Goal: Task Accomplishment & Management: Complete application form

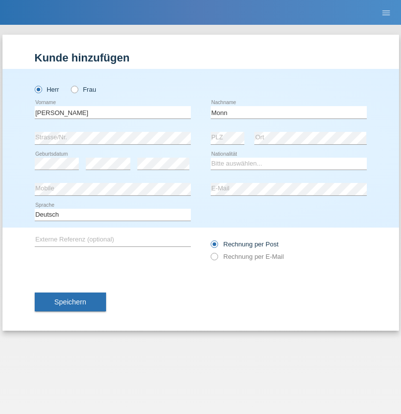
type input "[PERSON_NAME]"
select select "CH"
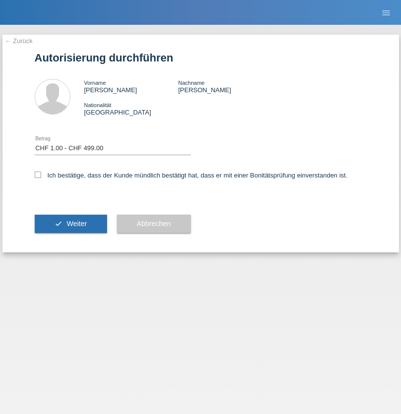
select select "1"
checkbox input "true"
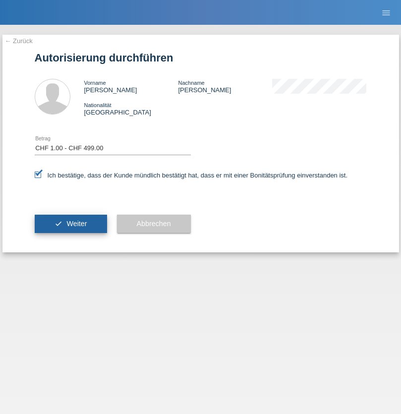
click at [70, 224] on span "Weiter" at bounding box center [76, 224] width 20 height 8
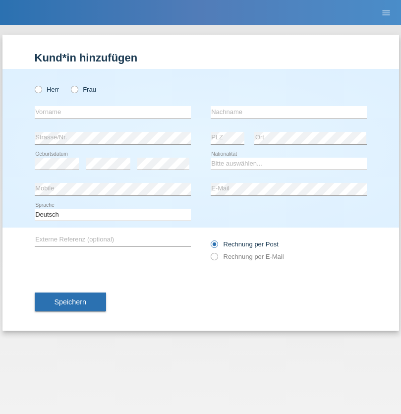
radio input "true"
click at [113, 112] on input "text" at bounding box center [113, 112] width 156 height 12
type input "Lum"
click at [289, 112] on input "text" at bounding box center [289, 112] width 156 height 12
type input "Zymberi"
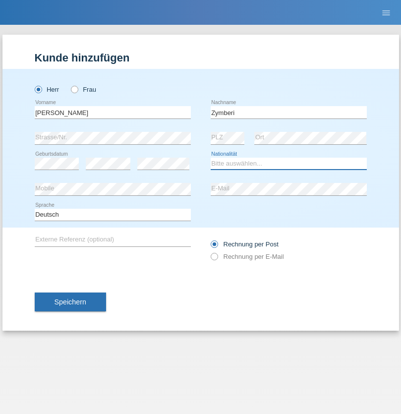
select select "CH"
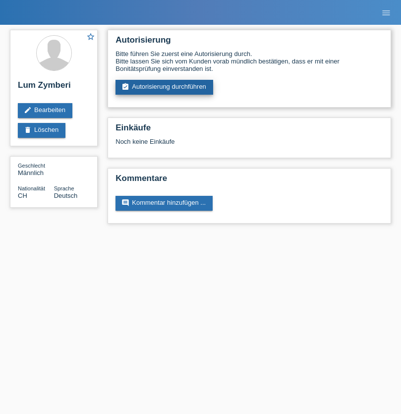
click at [165, 87] on link "assignment_turned_in Autorisierung durchführen" at bounding box center [165, 87] width 98 height 15
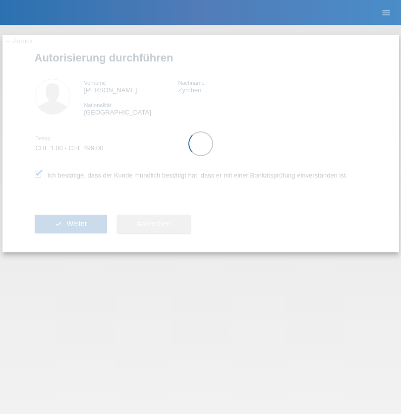
select select "1"
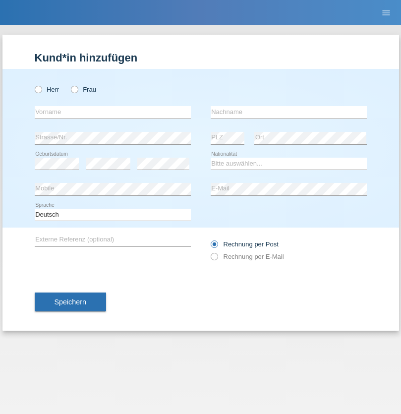
radio input "true"
click at [113, 112] on input "text" at bounding box center [113, 112] width 156 height 12
type input "Larissa"
click at [289, 112] on input "text" at bounding box center [289, 112] width 156 height 12
type input "Zymberi"
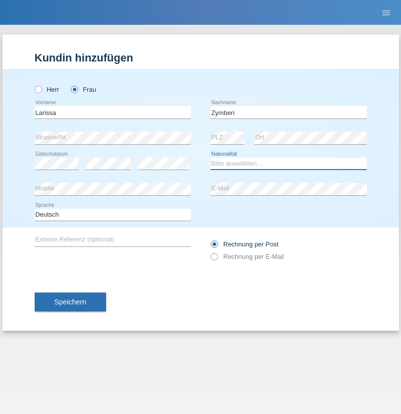
select select "CH"
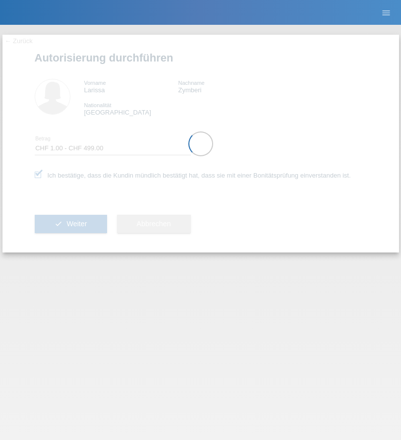
select select "1"
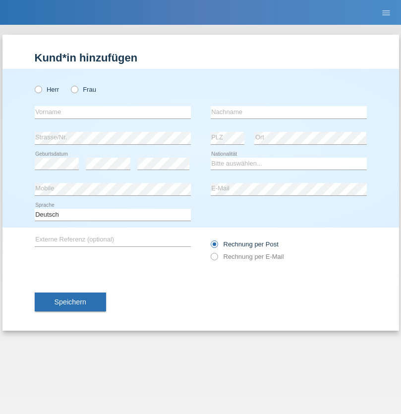
radio input "true"
click at [113, 112] on input "text" at bounding box center [113, 112] width 156 height 12
type input "Nicolas"
click at [289, 112] on input "text" at bounding box center [289, 112] width 156 height 12
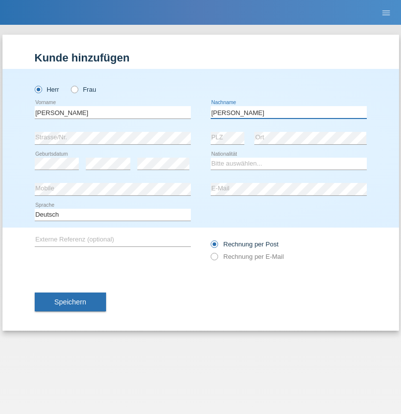
type input "Meier"
select select "CH"
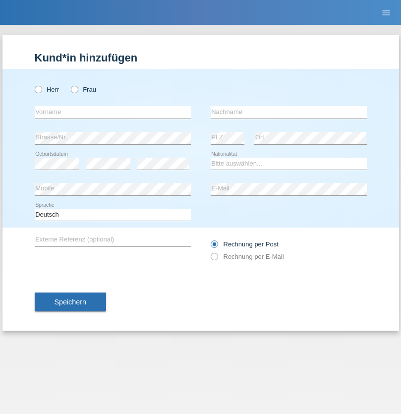
radio input "true"
click at [113, 112] on input "text" at bounding box center [113, 112] width 156 height 12
type input "David"
click at [289, 112] on input "text" at bounding box center [289, 112] width 156 height 12
type input "Nydegger"
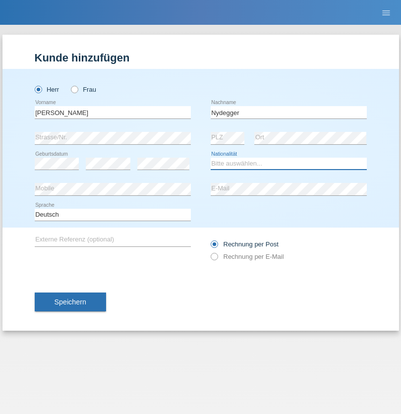
select select "CH"
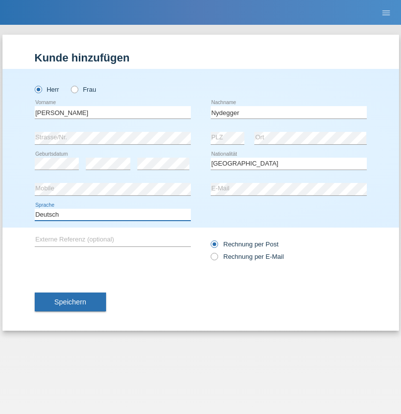
select select "en"
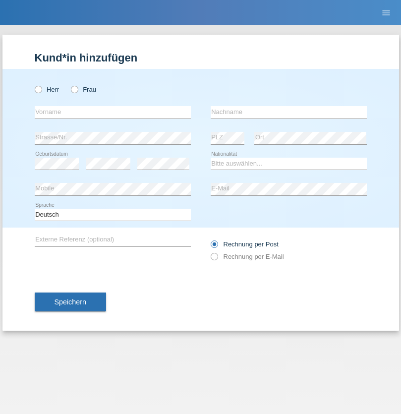
radio input "true"
click at [113, 112] on input "text" at bounding box center [113, 112] width 156 height 12
type input "[PERSON_NAME]"
click at [289, 112] on input "text" at bounding box center [289, 112] width 156 height 12
type input "Nydegger"
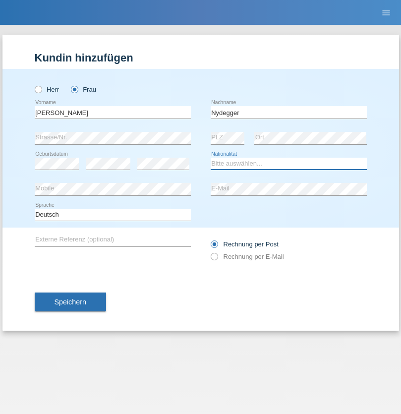
select select "CH"
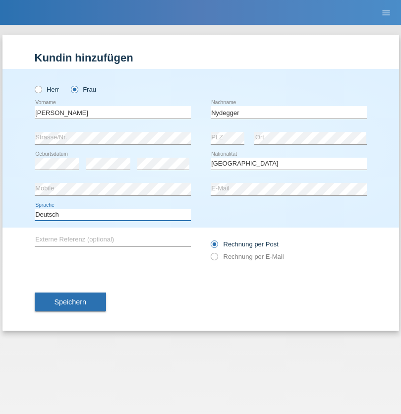
select select "en"
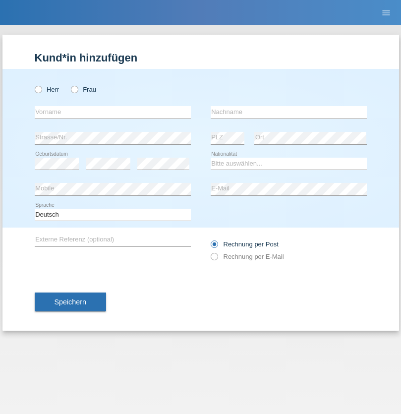
radio input "true"
click at [113, 112] on input "text" at bounding box center [113, 112] width 156 height 12
type input "Goekhan"
click at [289, 112] on input "text" at bounding box center [289, 112] width 156 height 12
type input "Akarsu"
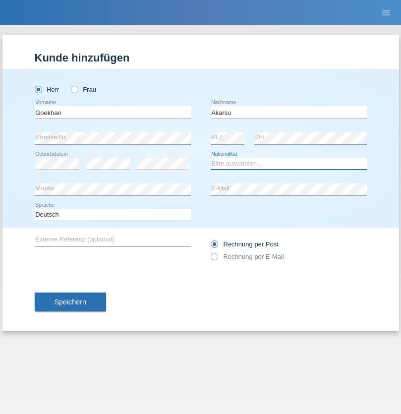
select select "AT"
select select "C"
select select "01"
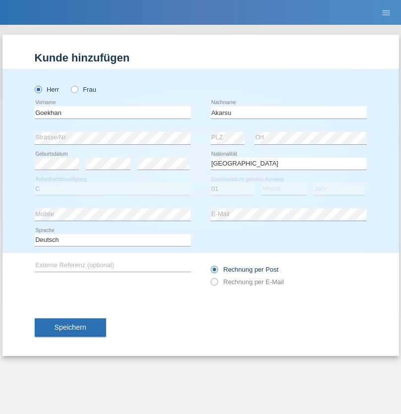
select select "05"
select select "2021"
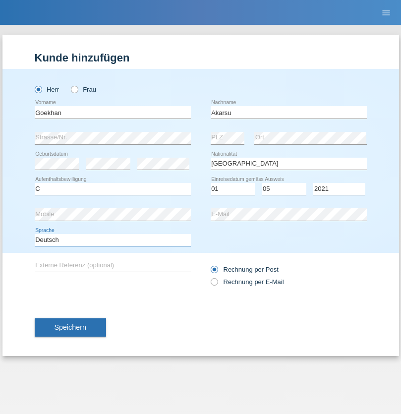
select select "en"
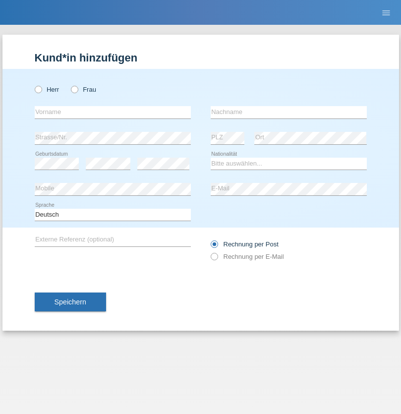
radio input "true"
click at [113, 112] on input "text" at bounding box center [113, 112] width 156 height 12
type input "[PERSON_NAME]"
click at [289, 112] on input "text" at bounding box center [289, 112] width 156 height 12
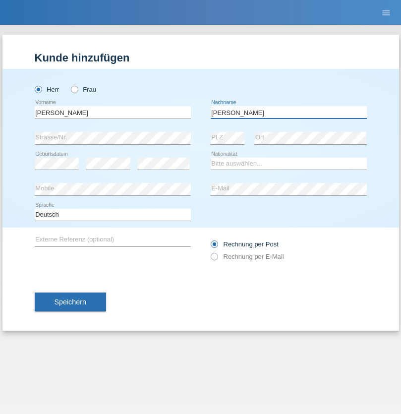
type input "[PERSON_NAME]"
select select "IT"
select select "C"
select select "22"
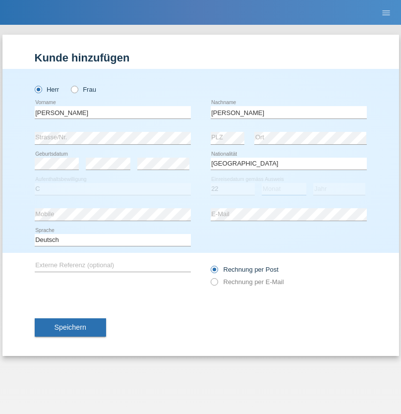
select select "06"
select select "1964"
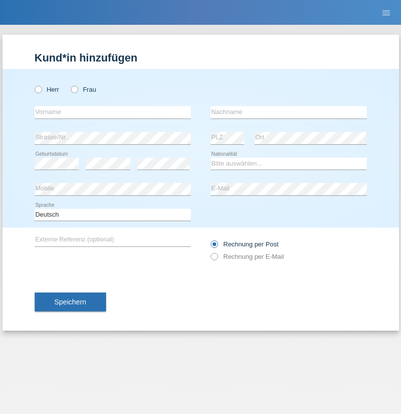
radio input "true"
click at [113, 112] on input "text" at bounding box center [113, 112] width 156 height 12
type input "[DATE]"
click at [289, 112] on input "text" at bounding box center [289, 112] width 156 height 12
type input "[PERSON_NAME]"
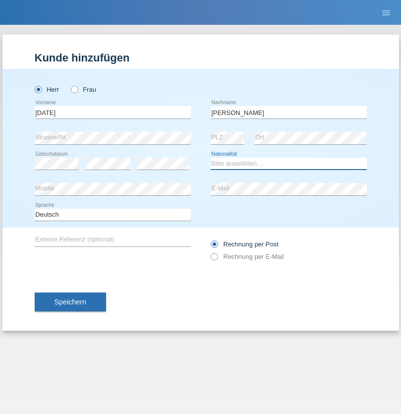
select select "IT"
select select "C"
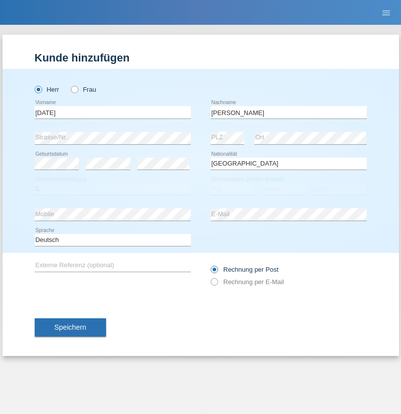
select select "01"
select select "05"
select select "2021"
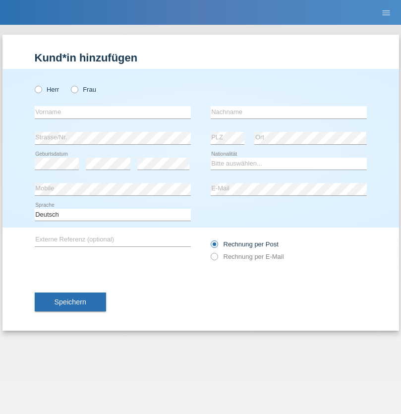
radio input "true"
click at [113, 112] on input "text" at bounding box center [113, 112] width 156 height 12
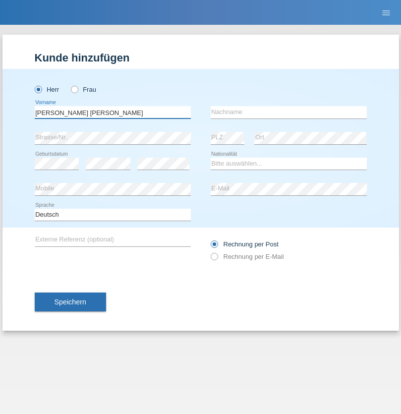
type input "[PERSON_NAME] [PERSON_NAME]"
click at [289, 112] on input "text" at bounding box center [289, 112] width 156 height 12
type input "Cislariu"
select select "CH"
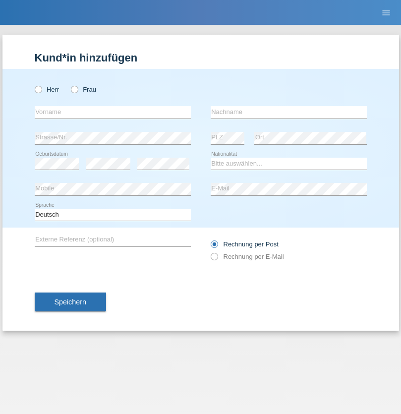
radio input "true"
select select "CH"
radio input "true"
click at [113, 112] on input "text" at bounding box center [113, 112] width 156 height 12
type input "Zsolt"
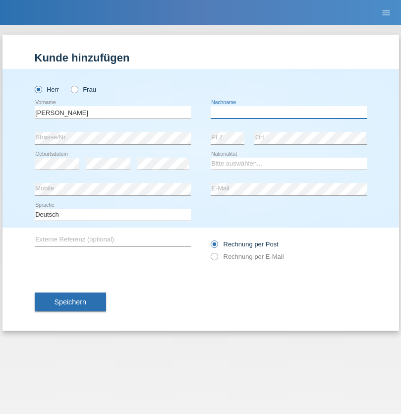
click at [289, 112] on input "text" at bounding box center [289, 112] width 156 height 12
type input "Kappelmayer"
select select "MG"
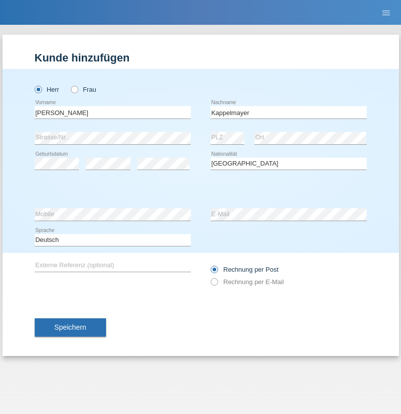
select select "C"
select select "31"
select select "08"
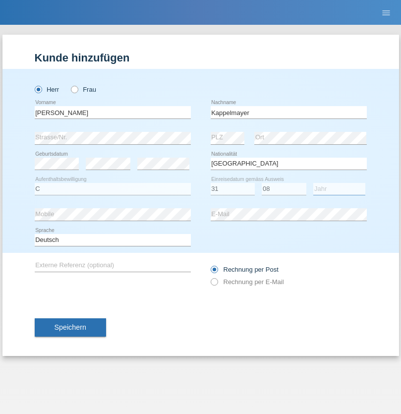
select select "2021"
select select "en"
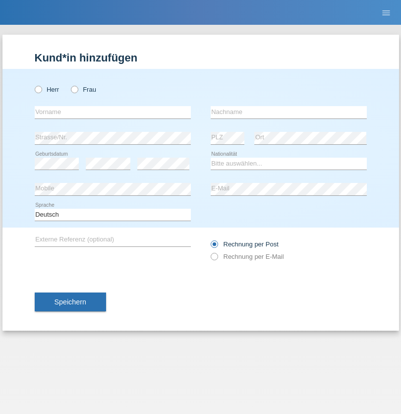
radio input "true"
click at [113, 112] on input "text" at bounding box center [113, 112] width 156 height 12
type input "firat"
click at [289, 112] on input "text" at bounding box center [289, 112] width 156 height 12
type input "kara"
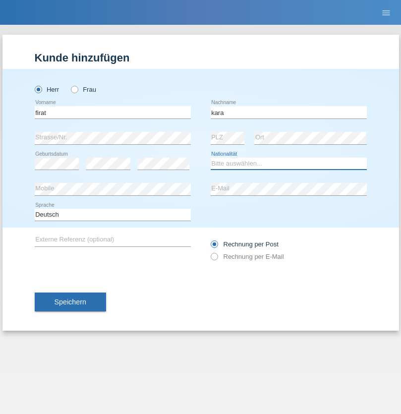
select select "CH"
radio input "true"
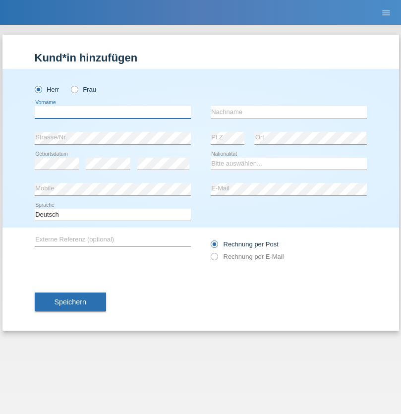
click at [113, 112] on input "text" at bounding box center [113, 112] width 156 height 12
type input "Jean Panda"
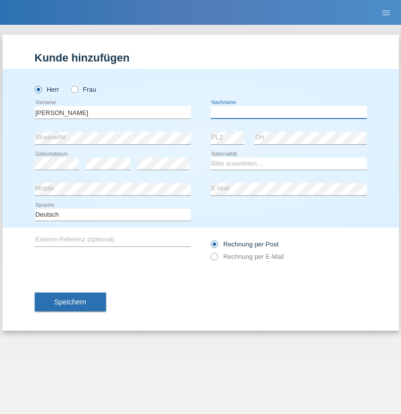
click at [289, 112] on input "text" at bounding box center [289, 112] width 156 height 12
type input "Panda nzinga"
select select "MN"
select select "C"
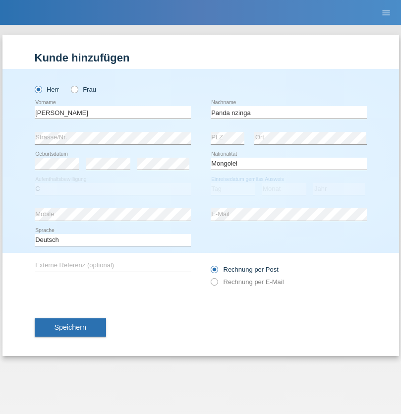
select select "28"
select select "11"
select select "2001"
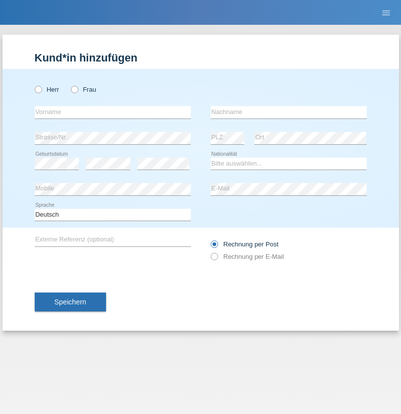
radio input "true"
select select "HU"
select select "C"
select select "30"
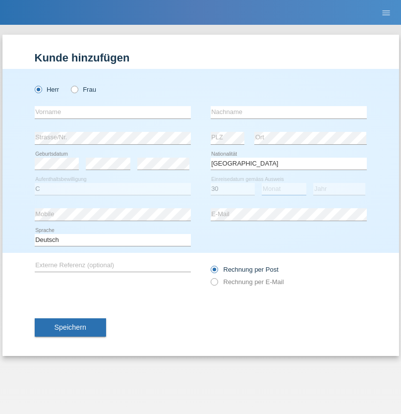
select select "10"
select select "2021"
